Goal: Task Accomplishment & Management: Use online tool/utility

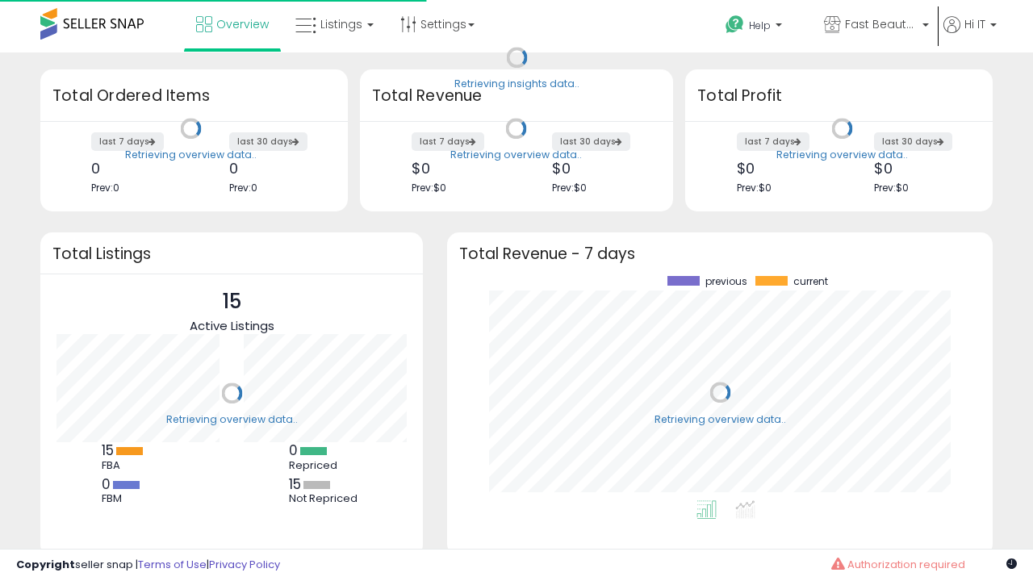
scroll to position [224, 513]
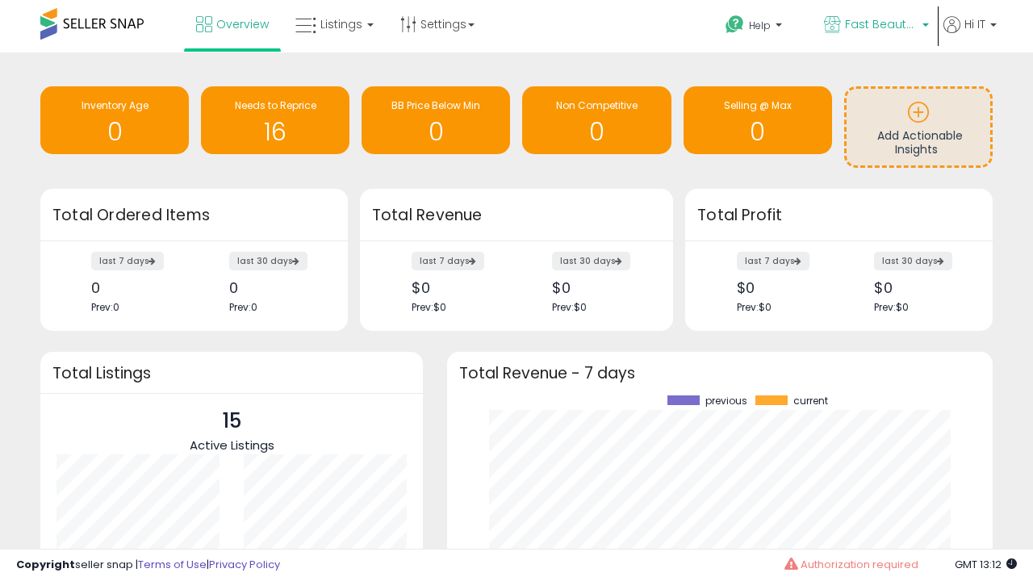
click at [874, 26] on span "Fast Beauty ([GEOGRAPHIC_DATA])" at bounding box center [881, 24] width 73 height 16
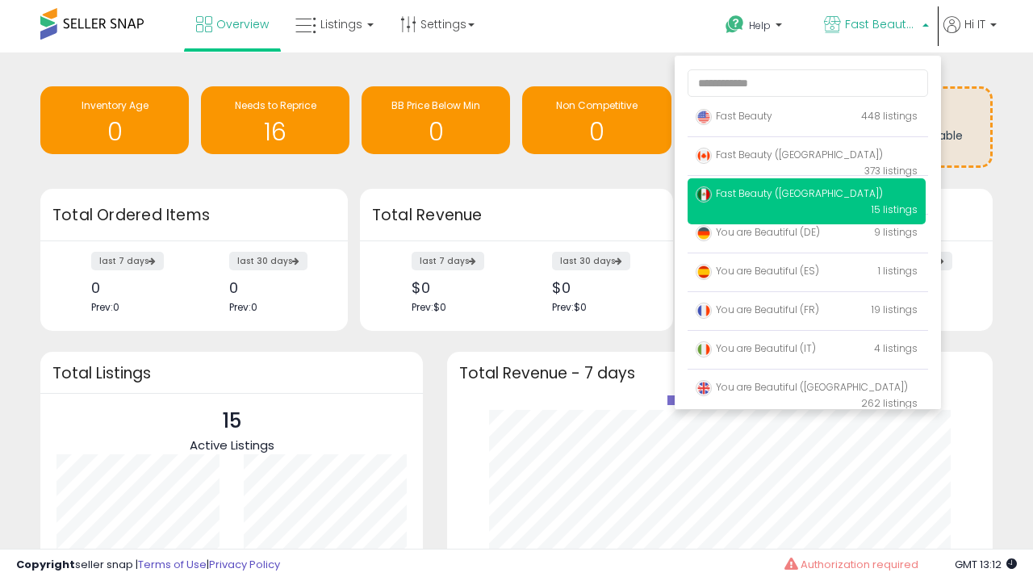
click at [806, 119] on p "Fast Beauty 448 listings" at bounding box center [806, 117] width 238 height 32
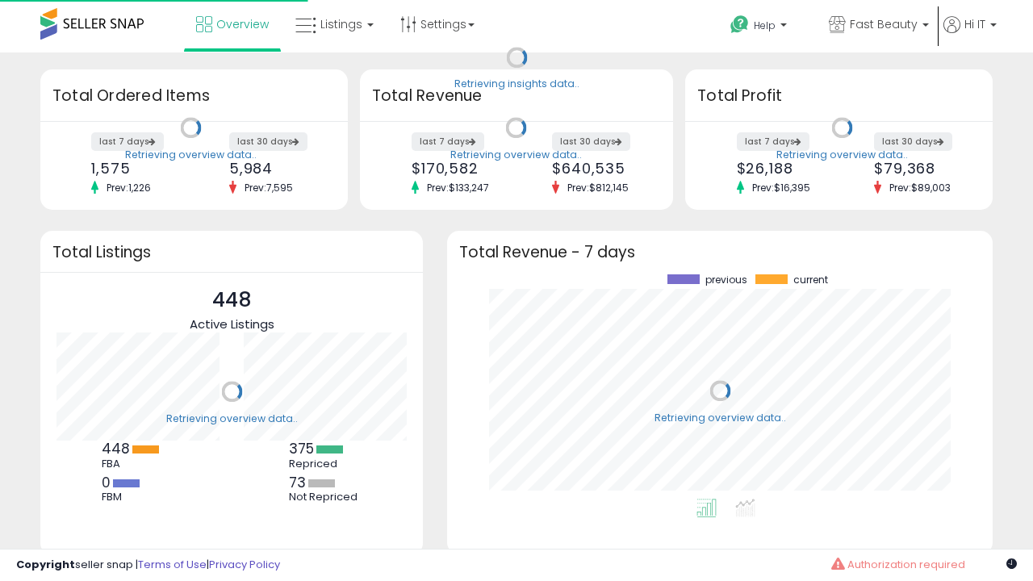
scroll to position [224, 513]
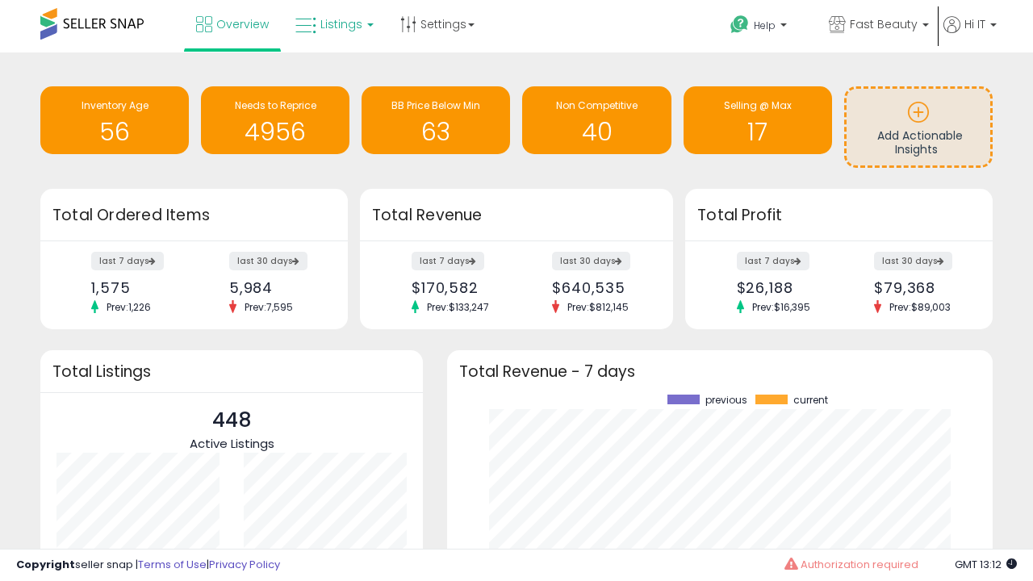
click at [332, 24] on span "Listings" at bounding box center [341, 24] width 42 height 16
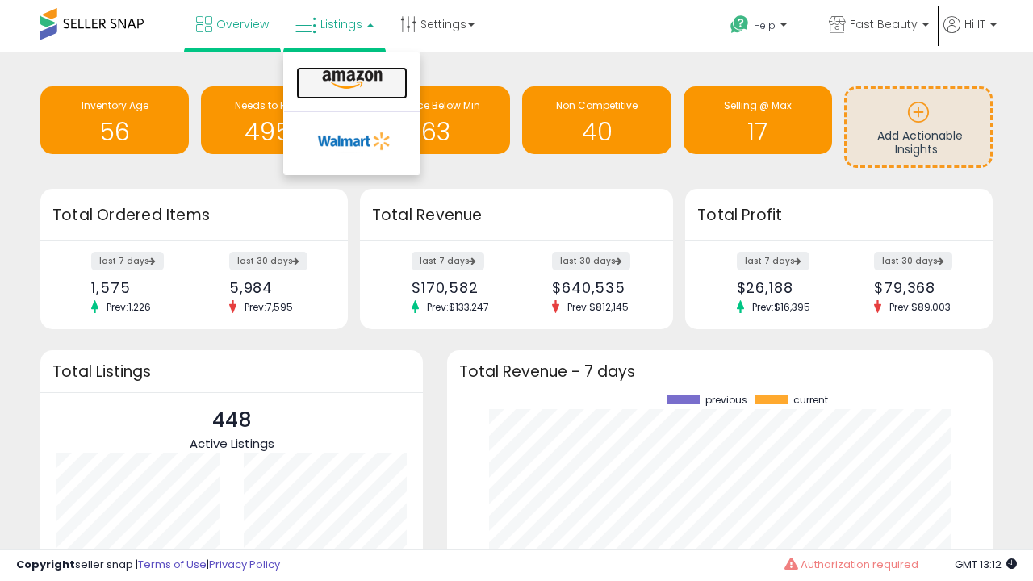
click at [350, 80] on icon at bounding box center [352, 79] width 70 height 21
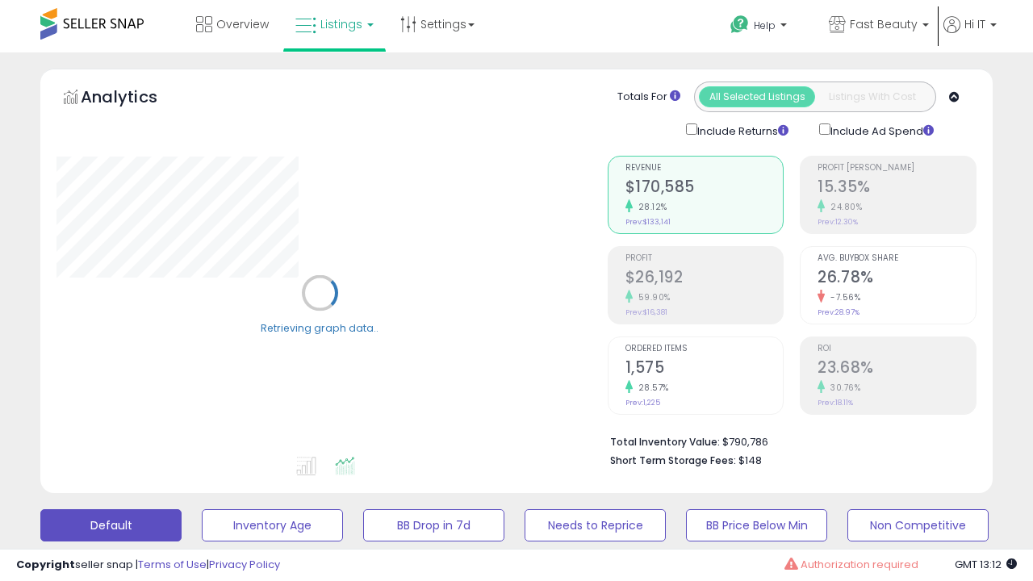
click at [202, 509] on button "All_Inventory" at bounding box center [272, 525] width 141 height 32
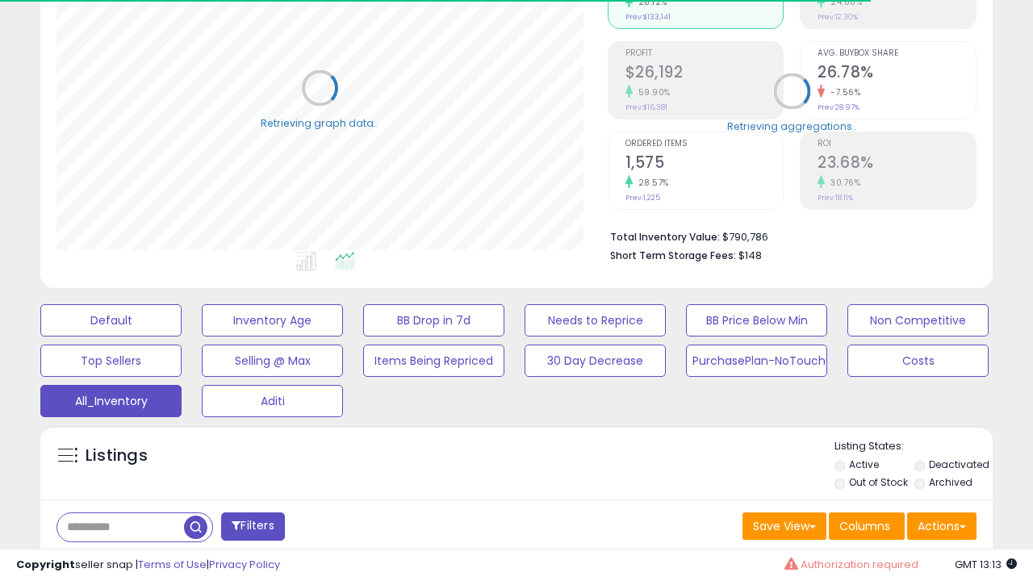
scroll to position [482, 0]
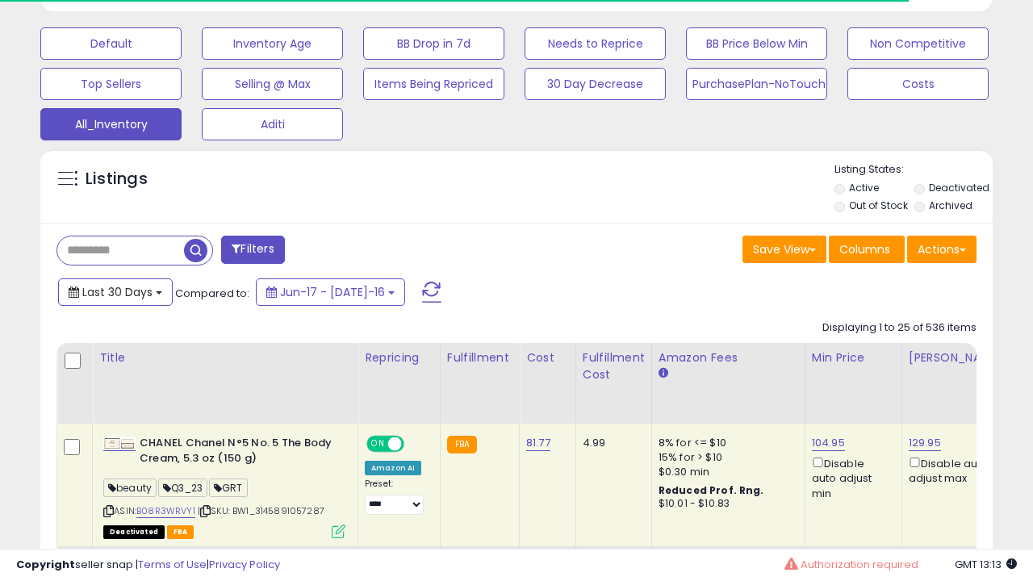
click at [115, 290] on span "Last 30 Days" at bounding box center [117, 292] width 70 height 16
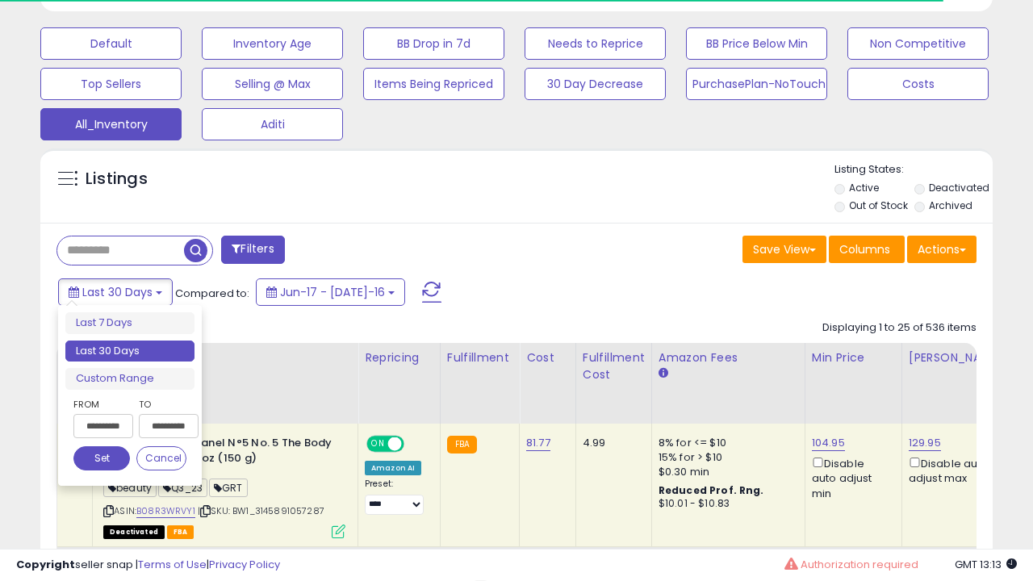
click at [130, 351] on li "Last 30 Days" at bounding box center [129, 351] width 129 height 22
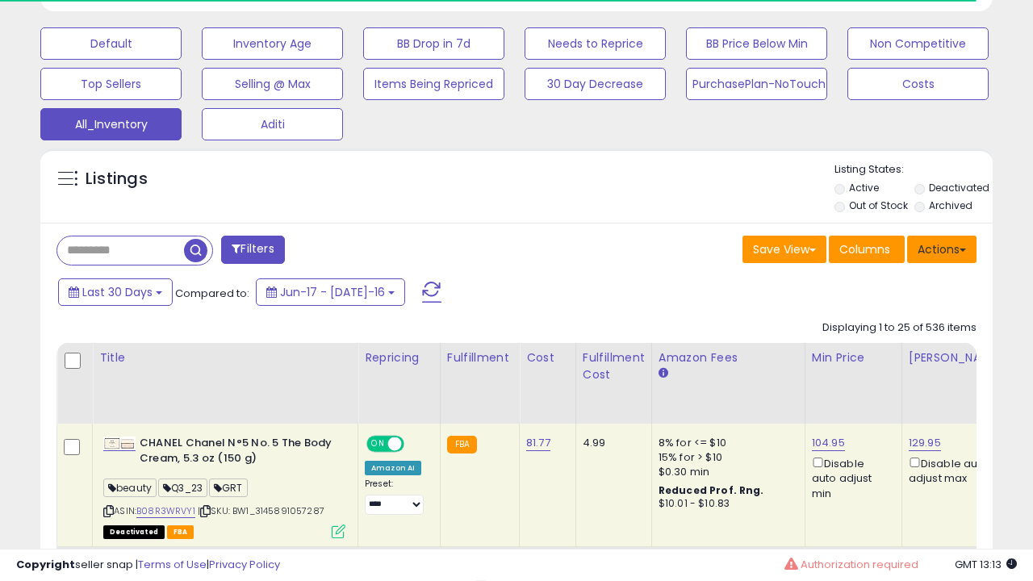
click at [941, 248] on button "Actions" at bounding box center [941, 249] width 69 height 27
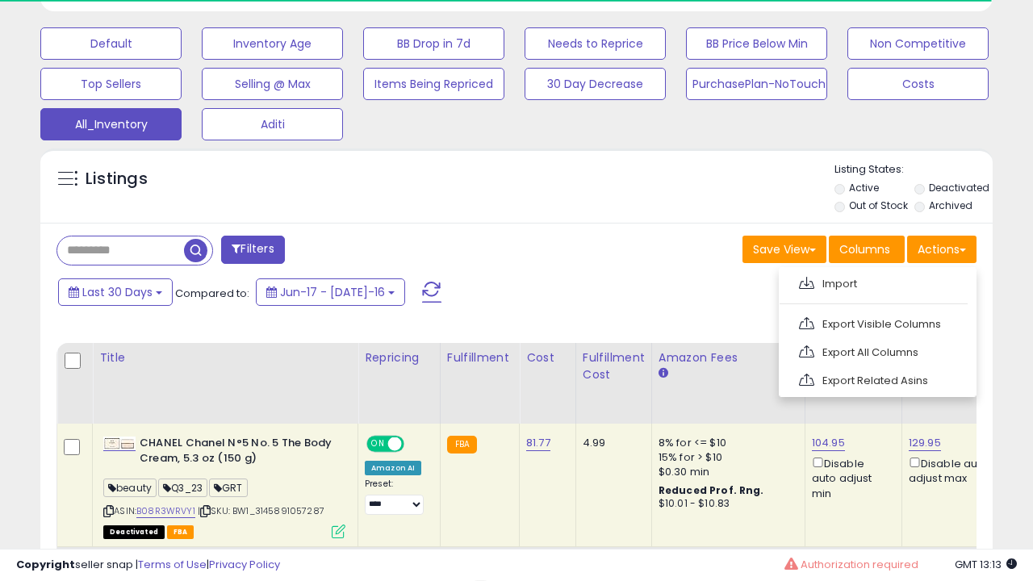
click at [875, 350] on link "Export All Columns" at bounding box center [875, 352] width 177 height 25
